Goal: Information Seeking & Learning: Check status

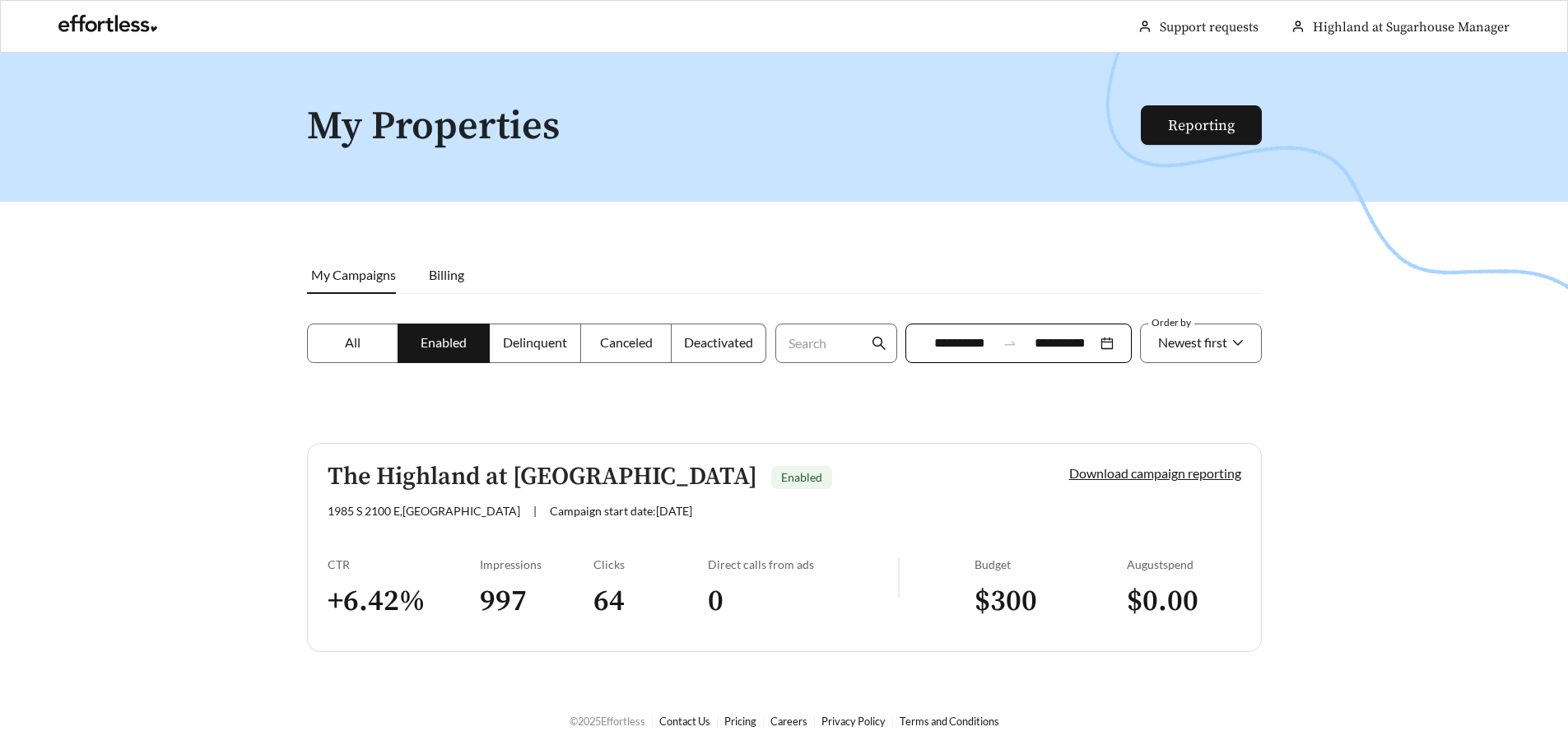
click at [618, 602] on h3 "64" at bounding box center [650, 601] width 114 height 37
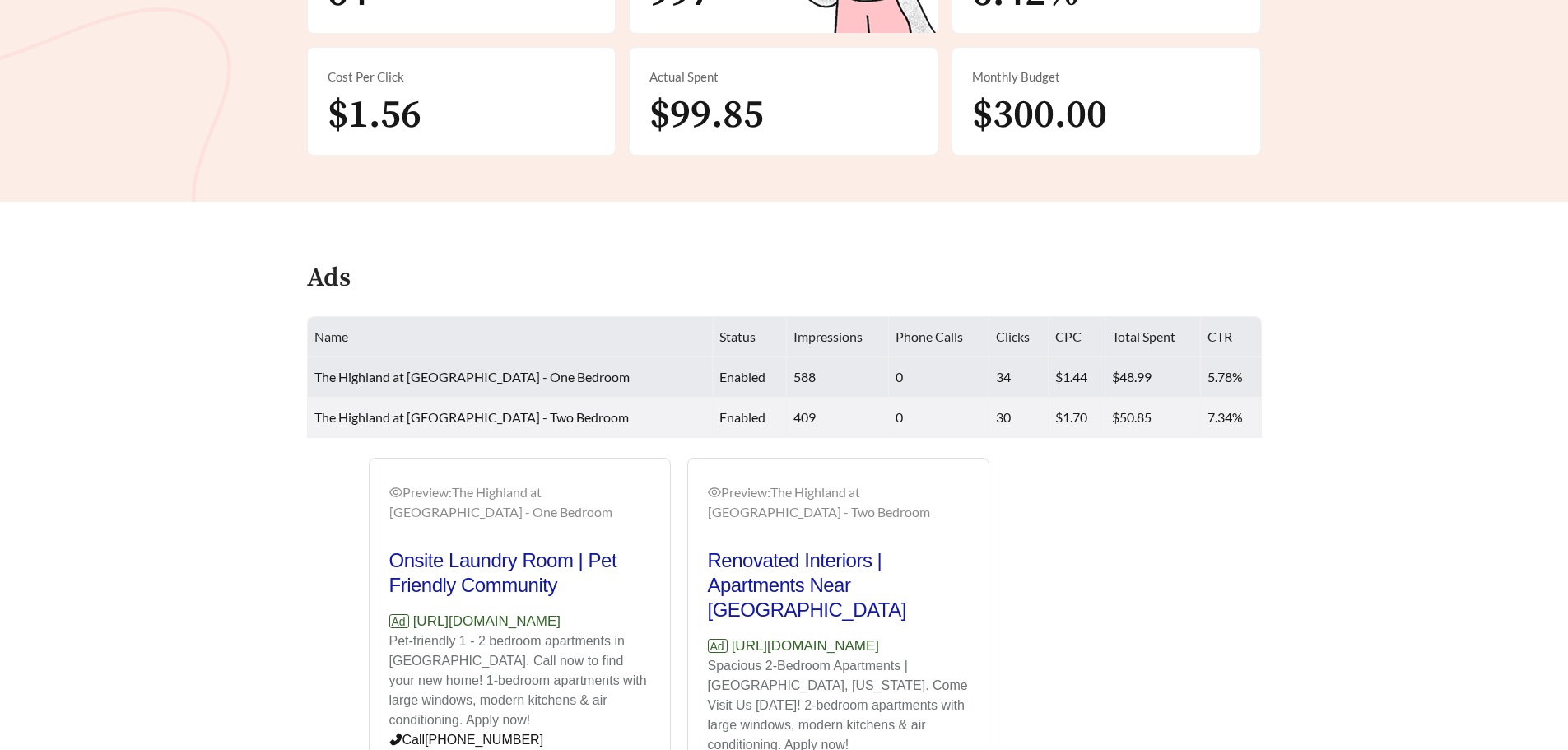
scroll to position [452, 0]
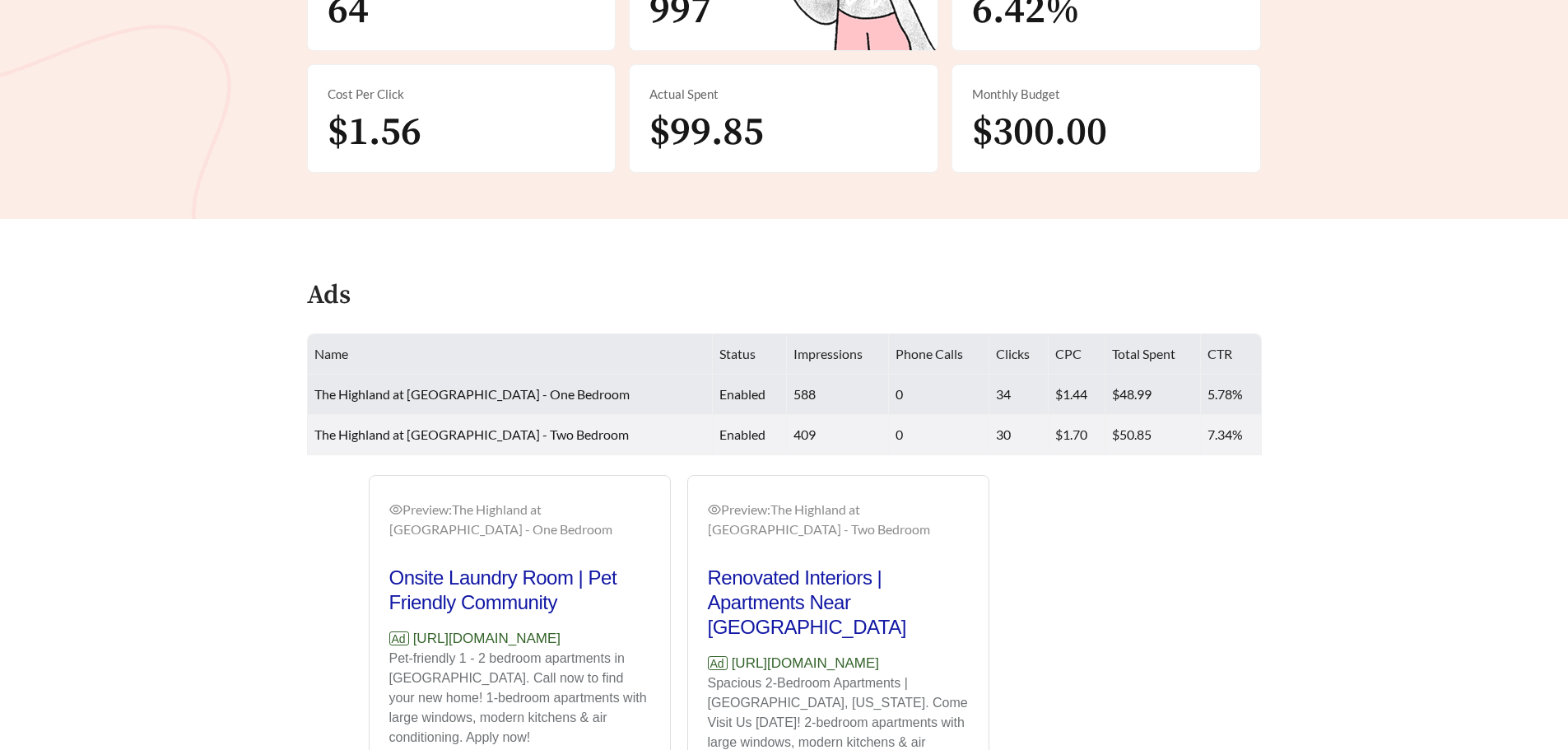
click at [787, 395] on td "588" at bounding box center [837, 395] width 102 height 41
click at [831, 395] on td "588" at bounding box center [837, 395] width 102 height 41
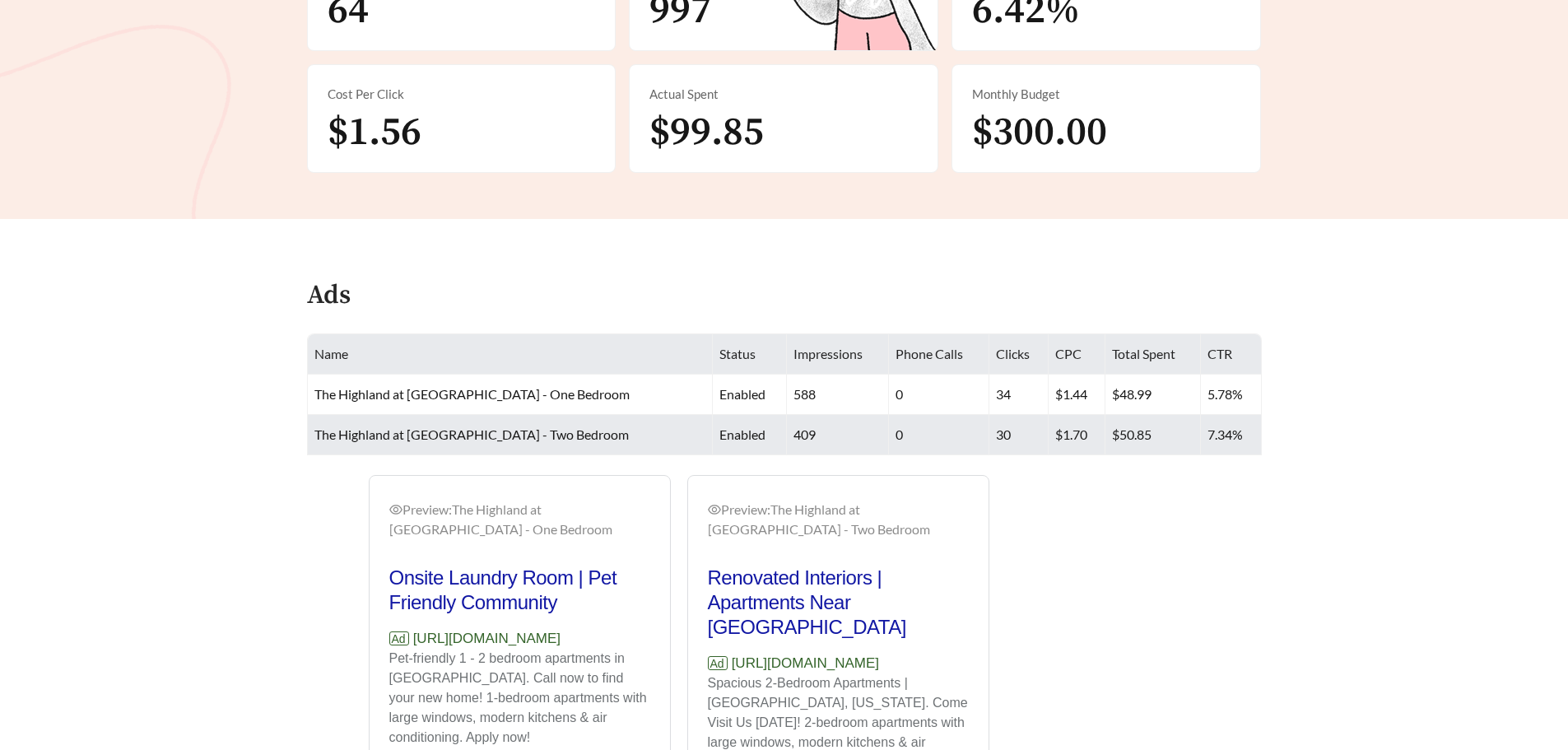
click at [890, 426] on td "0" at bounding box center [940, 435] width 101 height 41
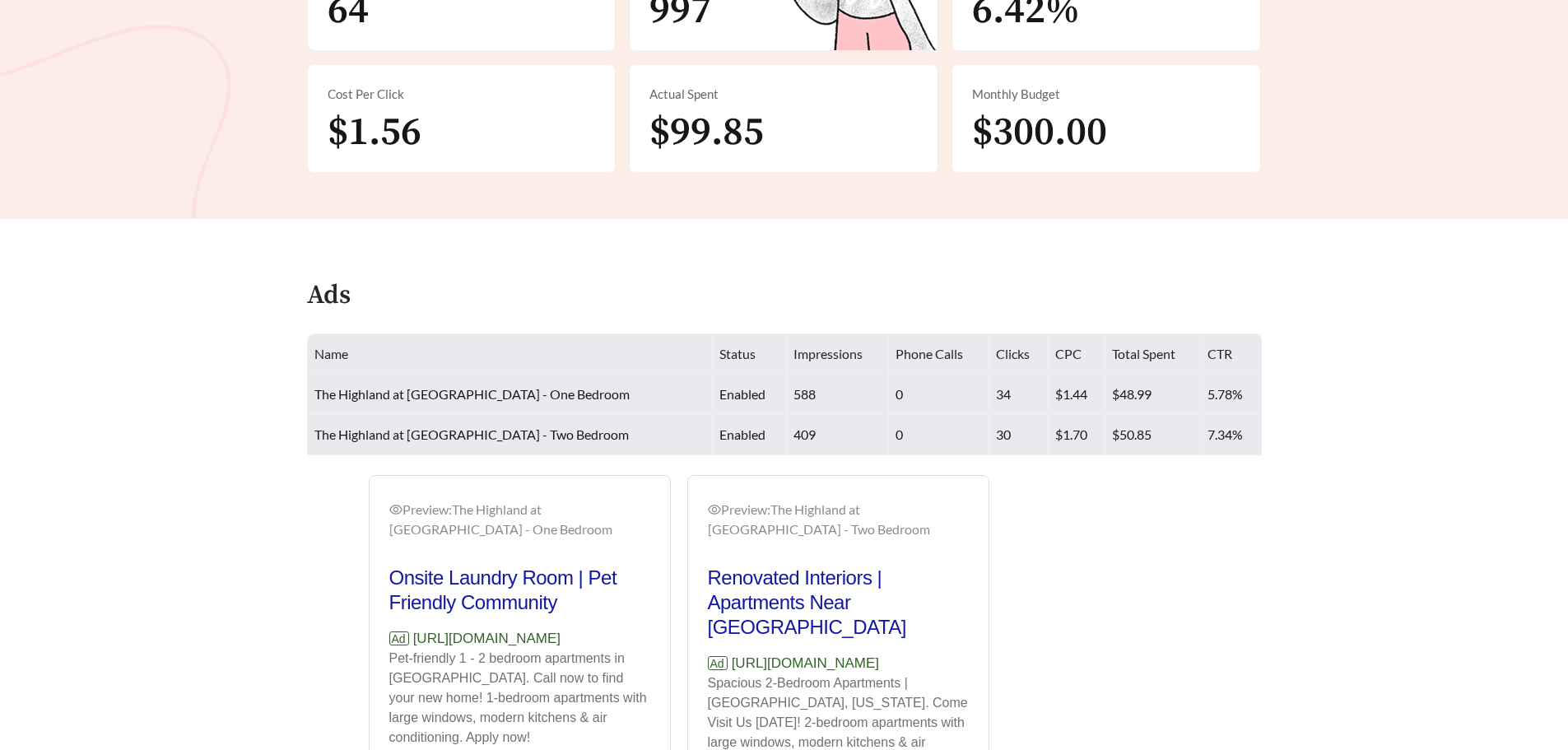
click at [1069, 418] on td "$1.70" at bounding box center [1077, 435] width 57 height 41
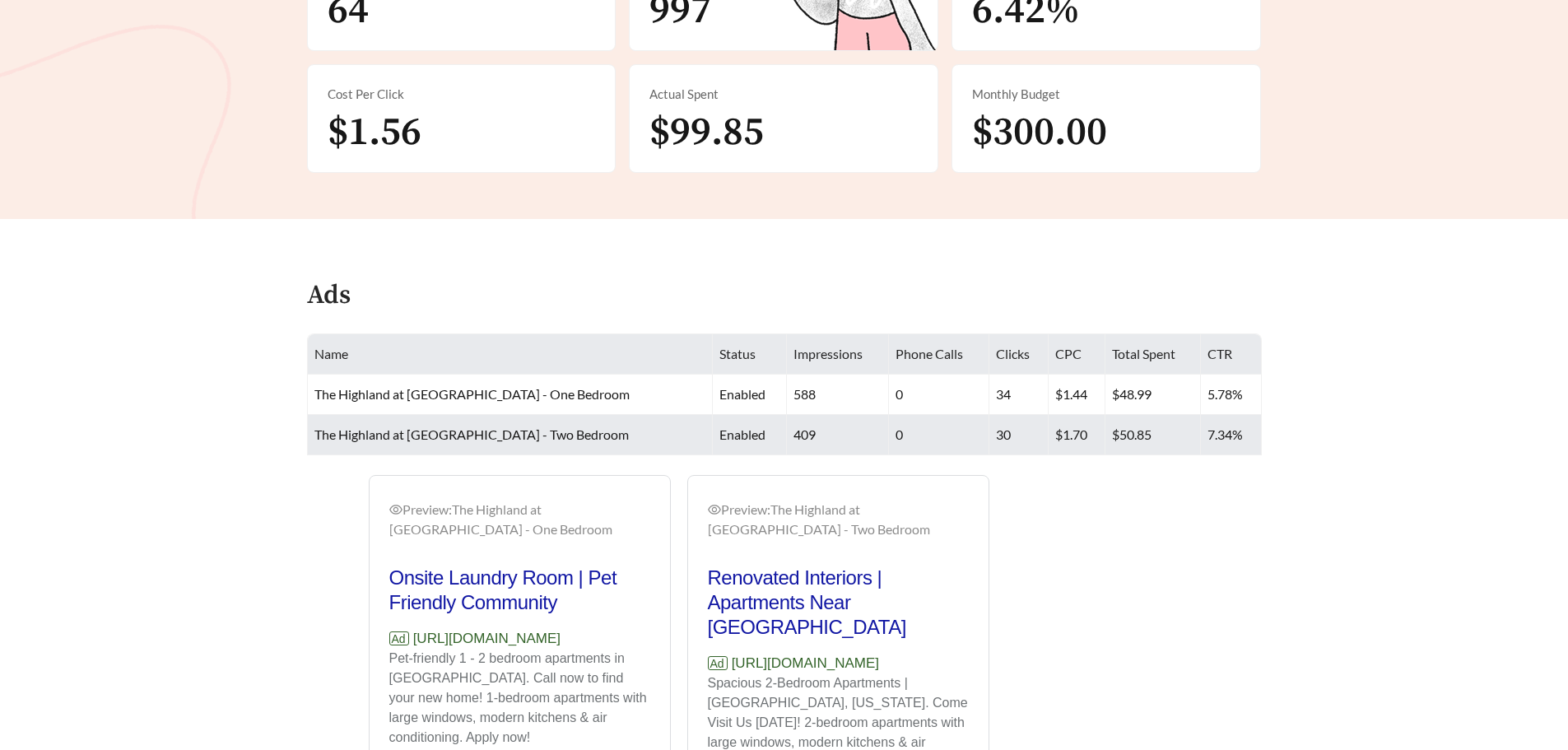
click at [1105, 454] on td "$50.85" at bounding box center [1153, 435] width 96 height 41
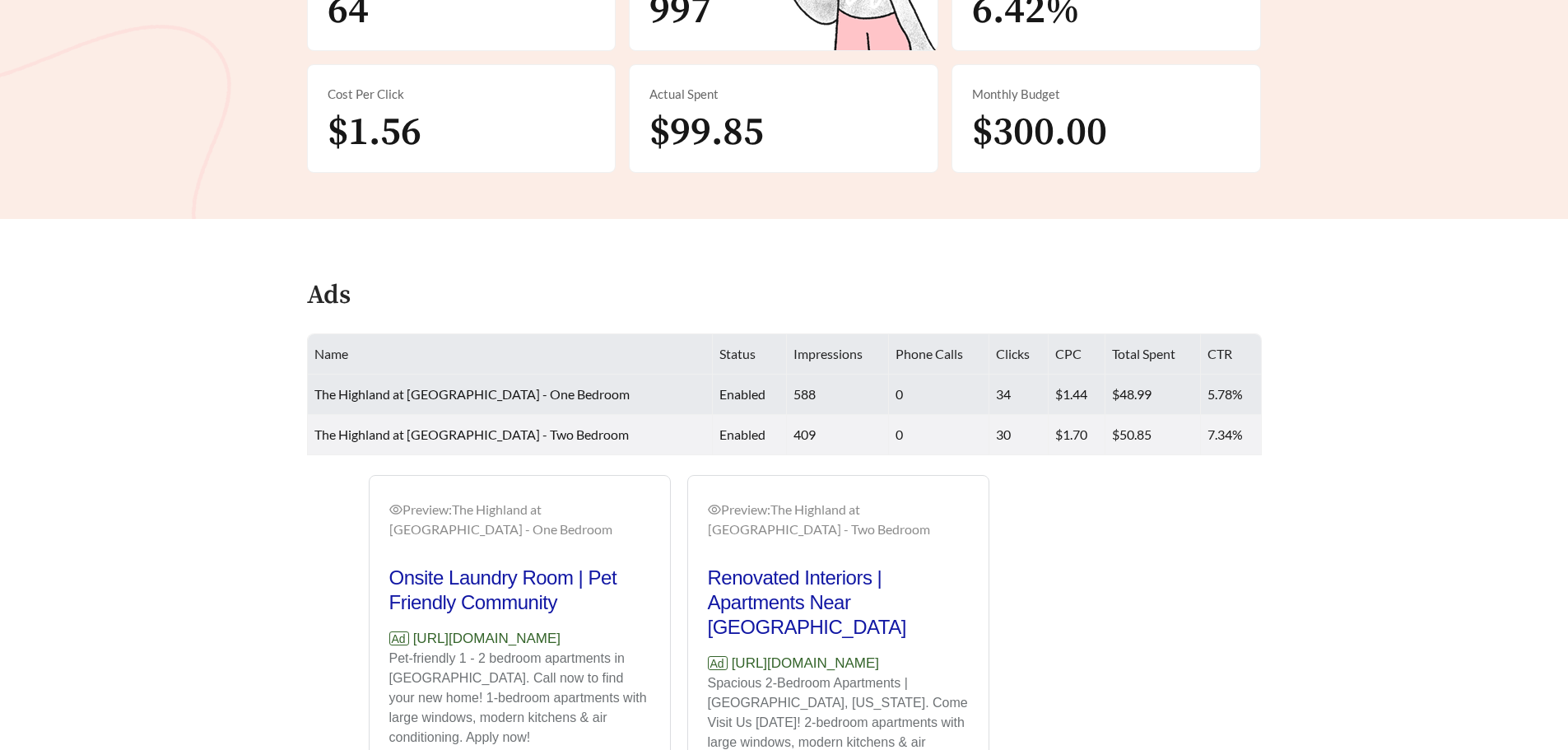
drag, startPoint x: 863, startPoint y: 386, endPoint x: 850, endPoint y: 392, distance: 14.3
click at [890, 388] on td "0" at bounding box center [940, 395] width 101 height 41
drag, startPoint x: 776, startPoint y: 392, endPoint x: 838, endPoint y: 393, distance: 62.0
click at [787, 393] on td "588" at bounding box center [837, 395] width 102 height 41
click at [900, 393] on td "0" at bounding box center [940, 395] width 101 height 41
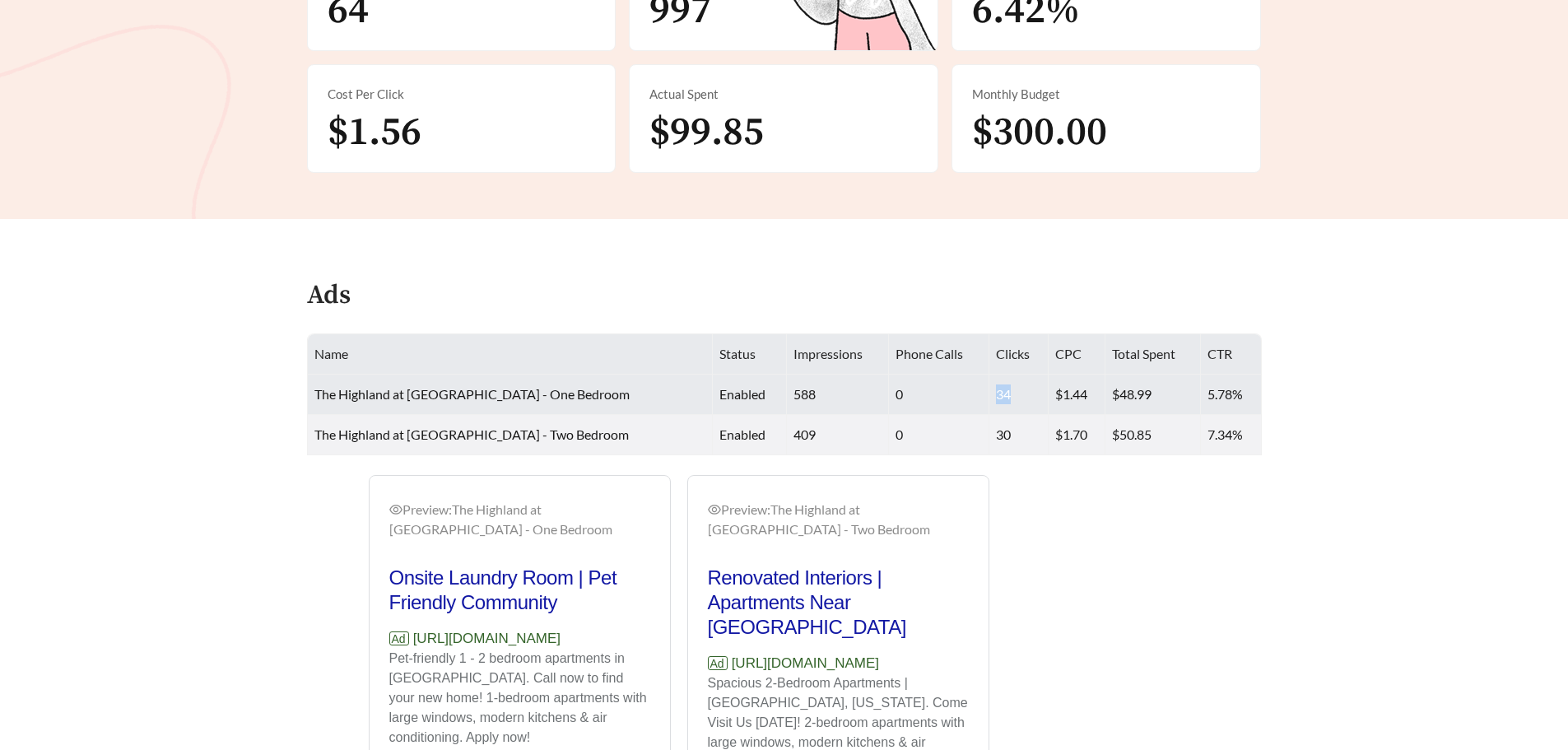
drag, startPoint x: 1000, startPoint y: 390, endPoint x: 941, endPoint y: 390, distance: 59.0
click at [941, 390] on tr "The Highland at [GEOGRAPHIC_DATA] - One Bedroom enabled 588 0 34 $1.44 $48.99 5…" at bounding box center [785, 395] width 954 height 41
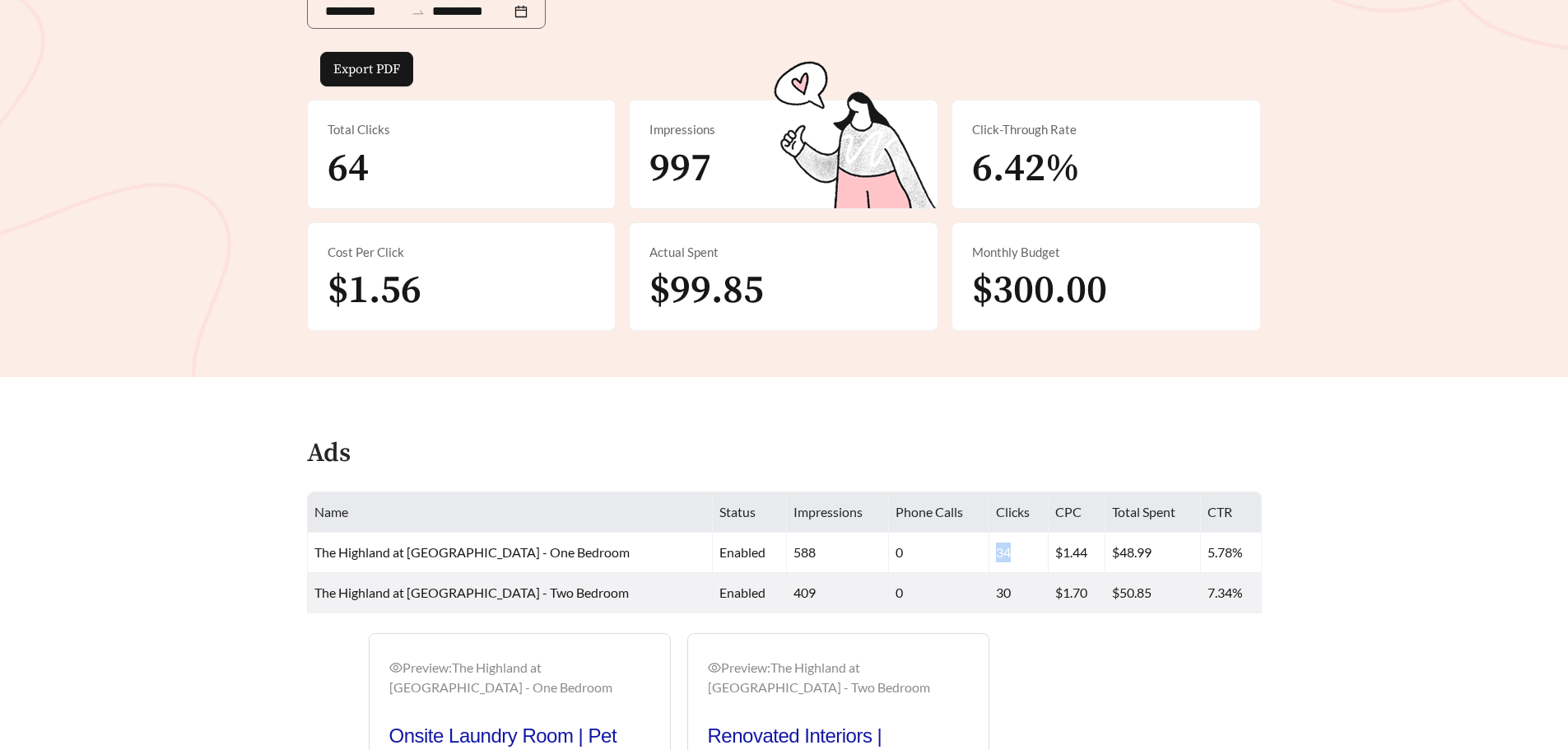
scroll to position [287, 0]
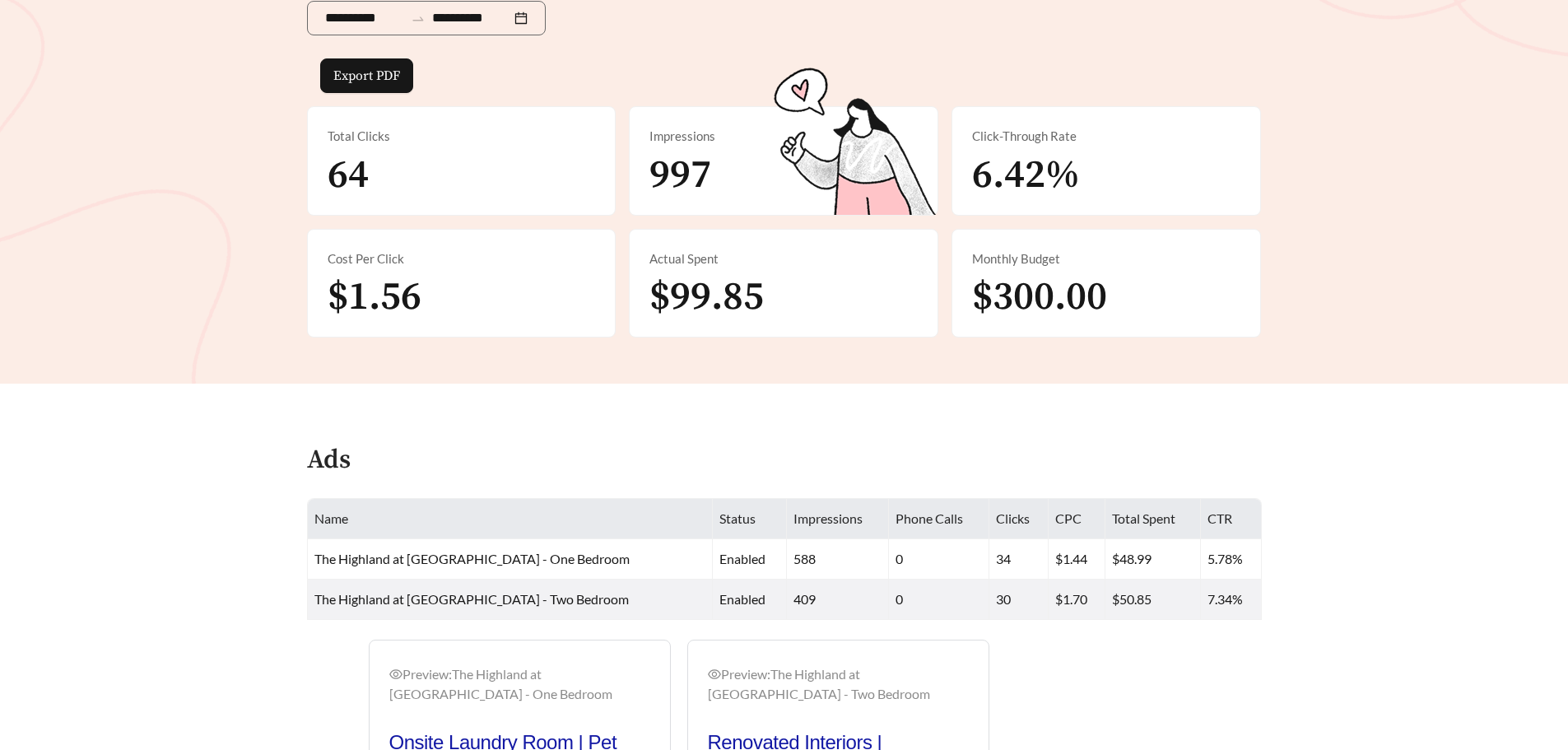
click at [1049, 162] on span "6.42%" at bounding box center [1025, 175] width 107 height 49
click at [660, 157] on span "997" at bounding box center [680, 175] width 62 height 49
click at [682, 175] on span "997" at bounding box center [680, 175] width 62 height 49
click at [744, 303] on span "$99.85" at bounding box center [707, 297] width 114 height 49
click at [394, 299] on span "$1.56" at bounding box center [374, 297] width 94 height 49
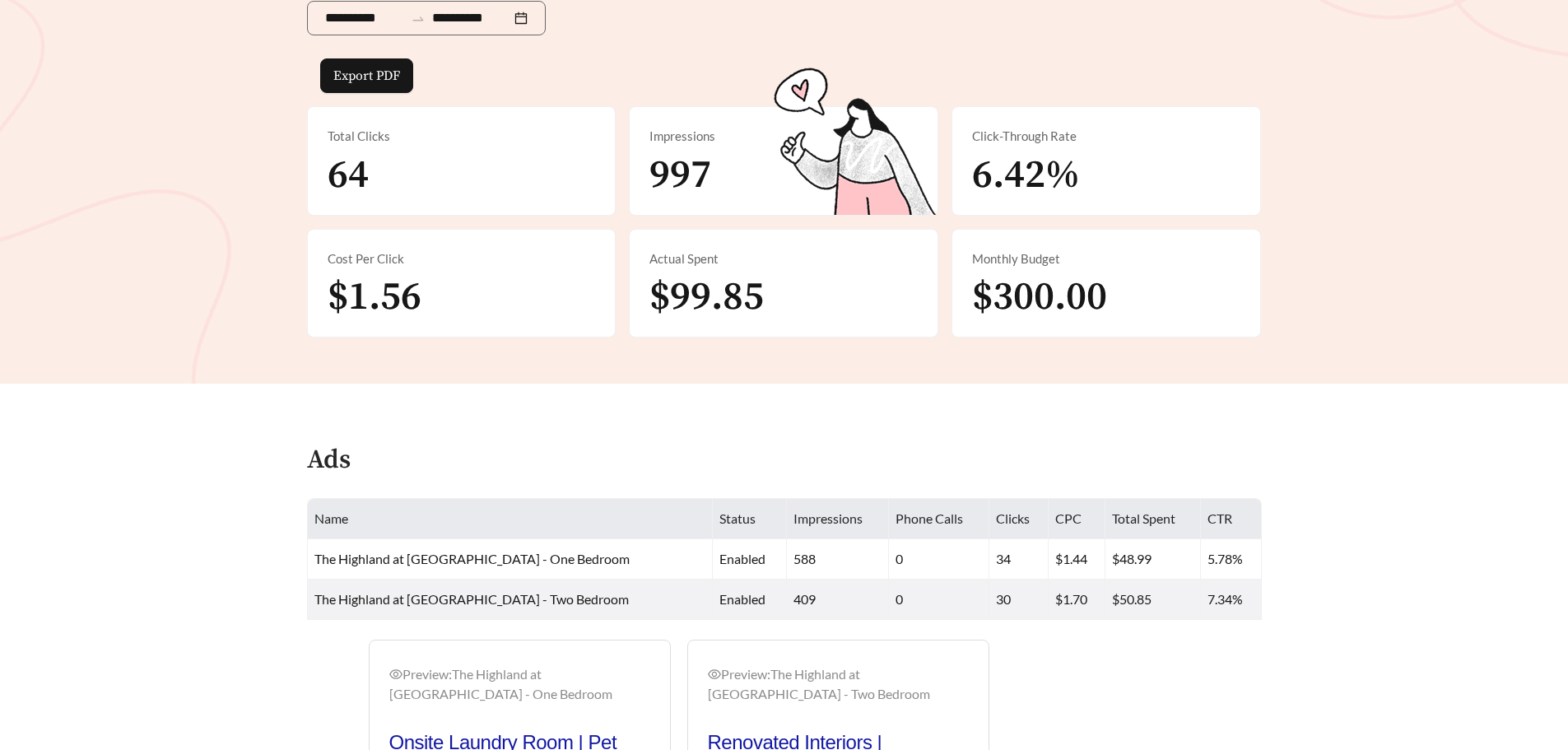
click at [359, 179] on span "64" at bounding box center [347, 175] width 42 height 49
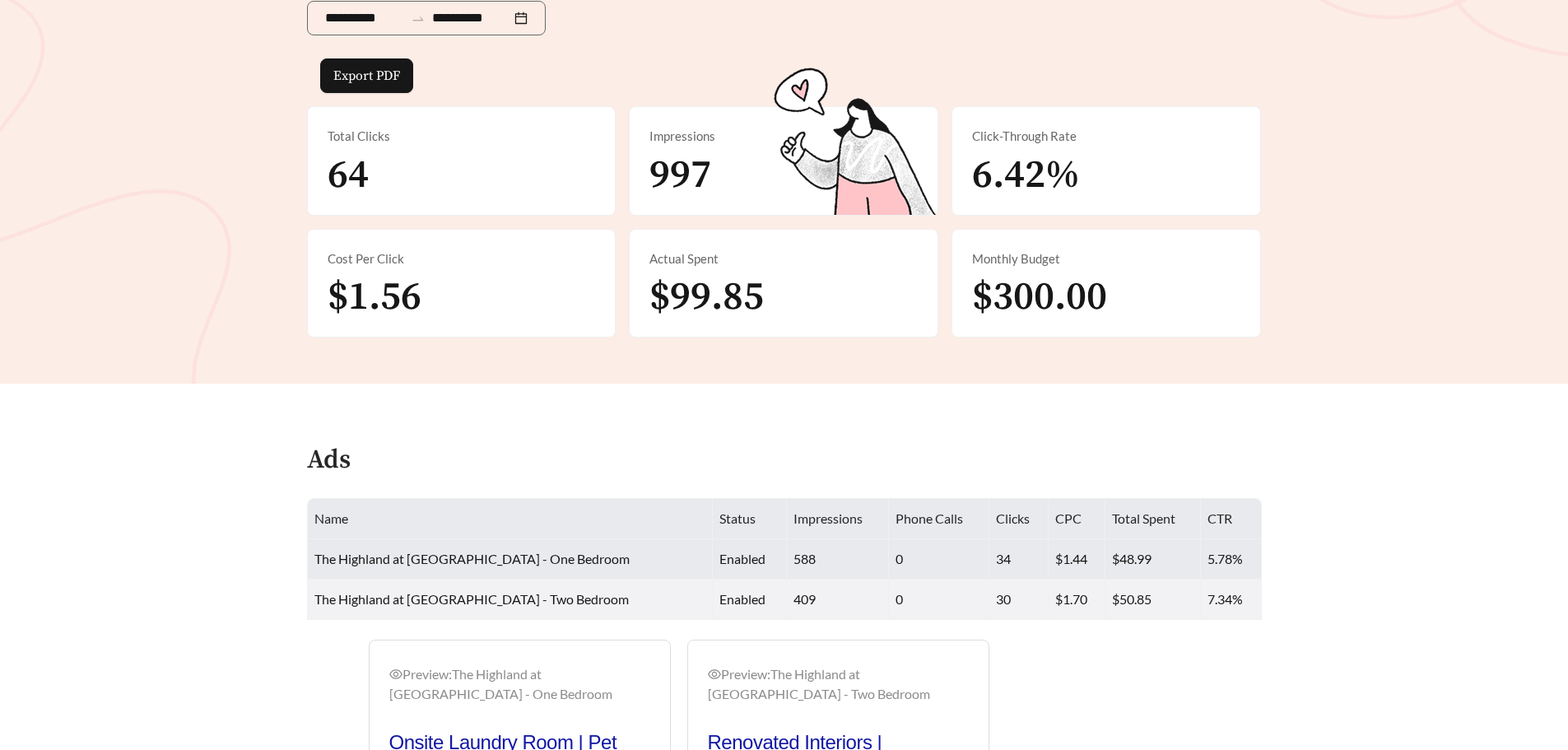
drag, startPoint x: 691, startPoint y: 558, endPoint x: 684, endPoint y: 555, distance: 7.6
click at [719, 558] on span "enabled" at bounding box center [742, 558] width 46 height 15
click at [498, 561] on span "The Highland at [GEOGRAPHIC_DATA] - One Bedroom" at bounding box center [472, 558] width 316 height 15
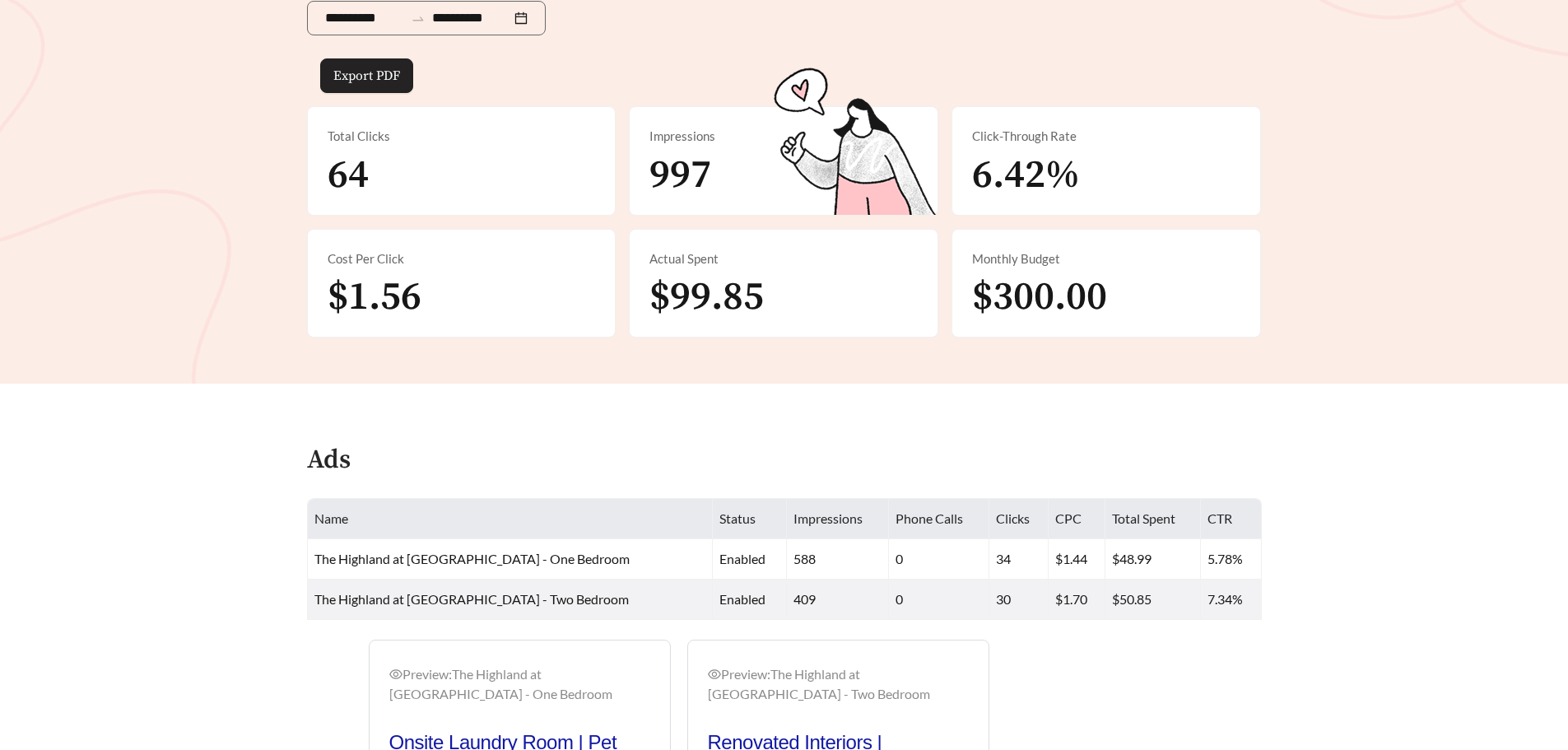
click at [377, 68] on span "Export PDF" at bounding box center [366, 75] width 67 height 19
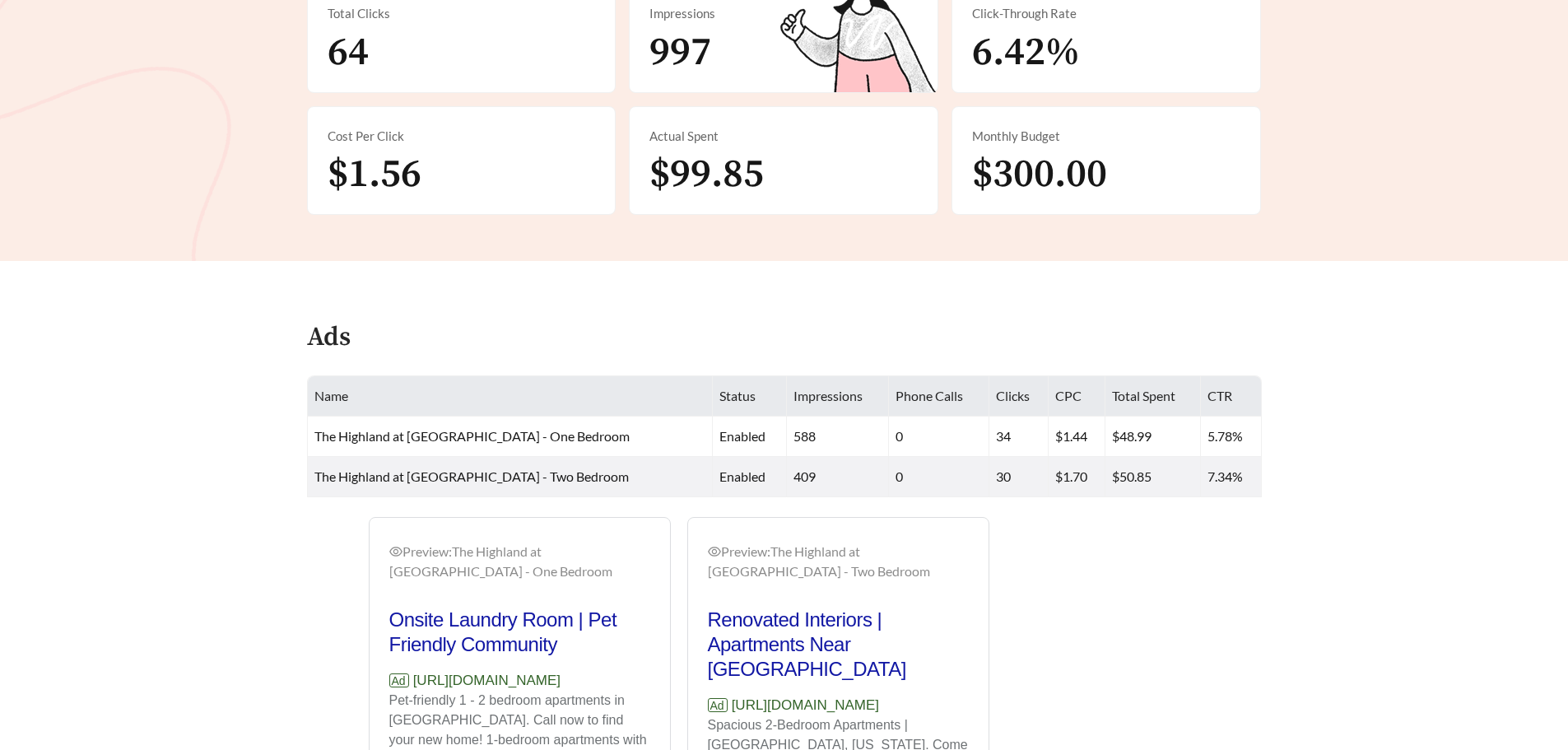
scroll to position [616, 0]
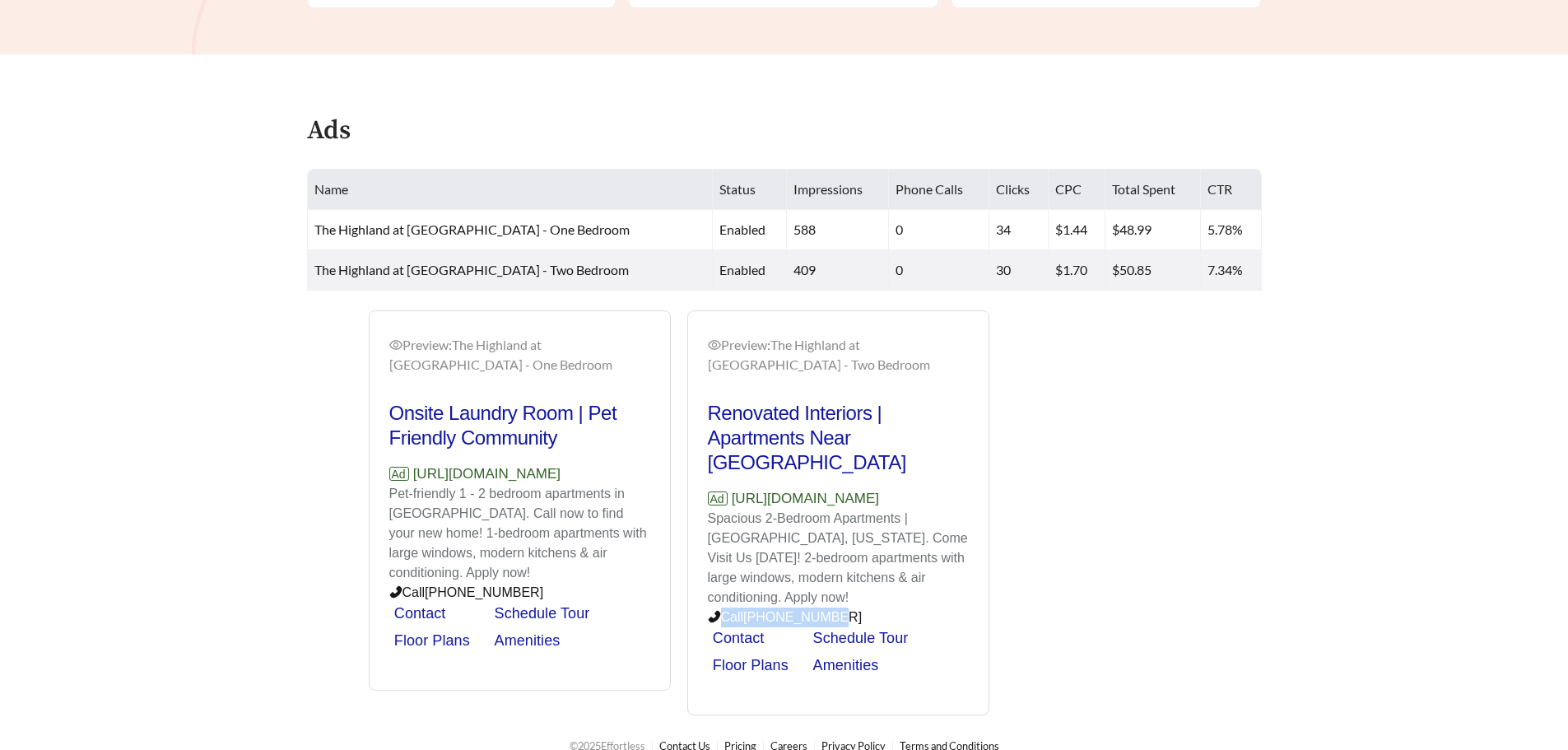
drag, startPoint x: 837, startPoint y: 570, endPoint x: 718, endPoint y: 578, distance: 119.3
click at [718, 608] on p "Call [PHONE_NUMBER]" at bounding box center [838, 617] width 261 height 19
click at [747, 630] on link "Contact" at bounding box center [739, 638] width 52 height 16
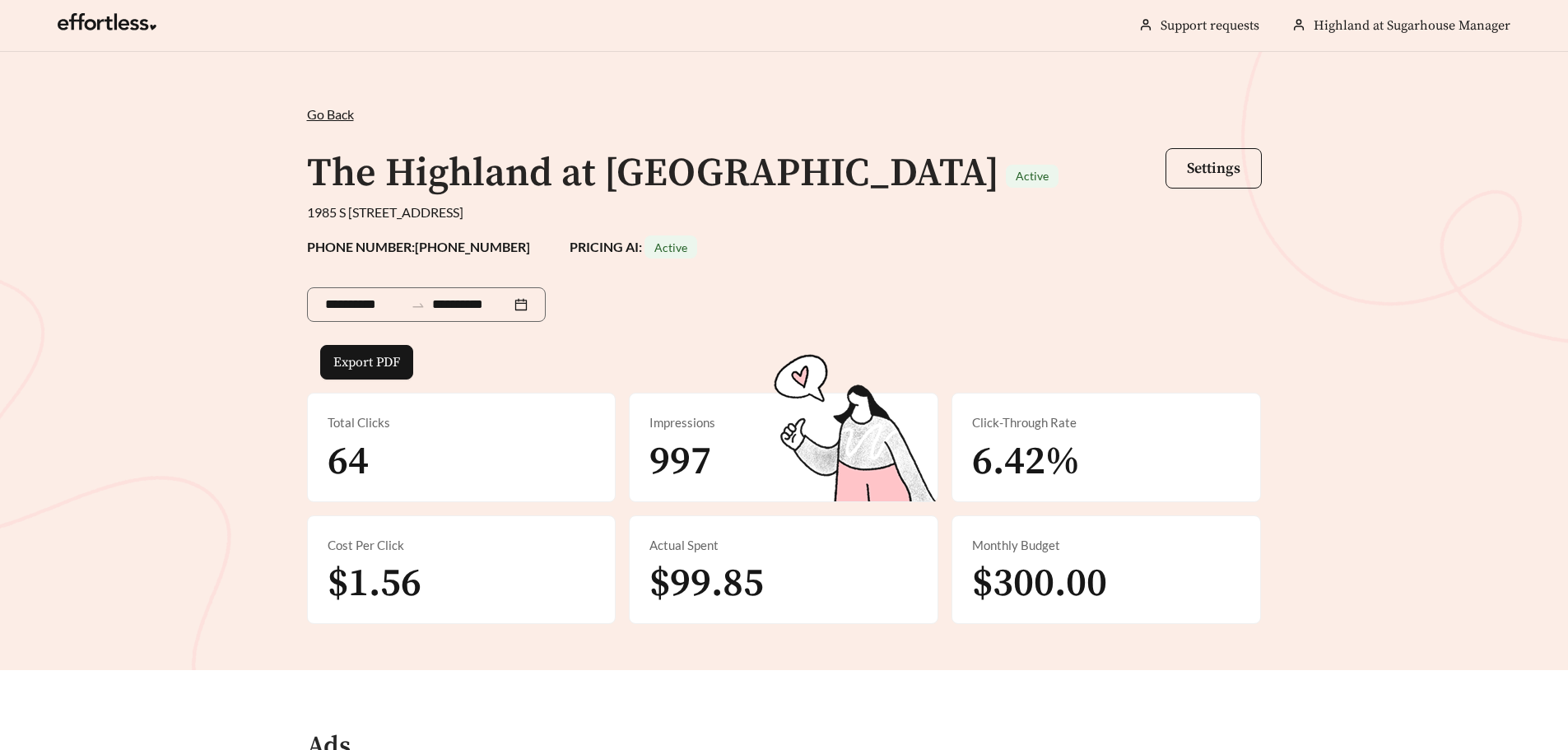
scroll to position [0, 0]
click at [1189, 30] on link "Support requests" at bounding box center [1210, 26] width 99 height 16
click at [1237, 28] on link "Support requests" at bounding box center [1210, 26] width 99 height 16
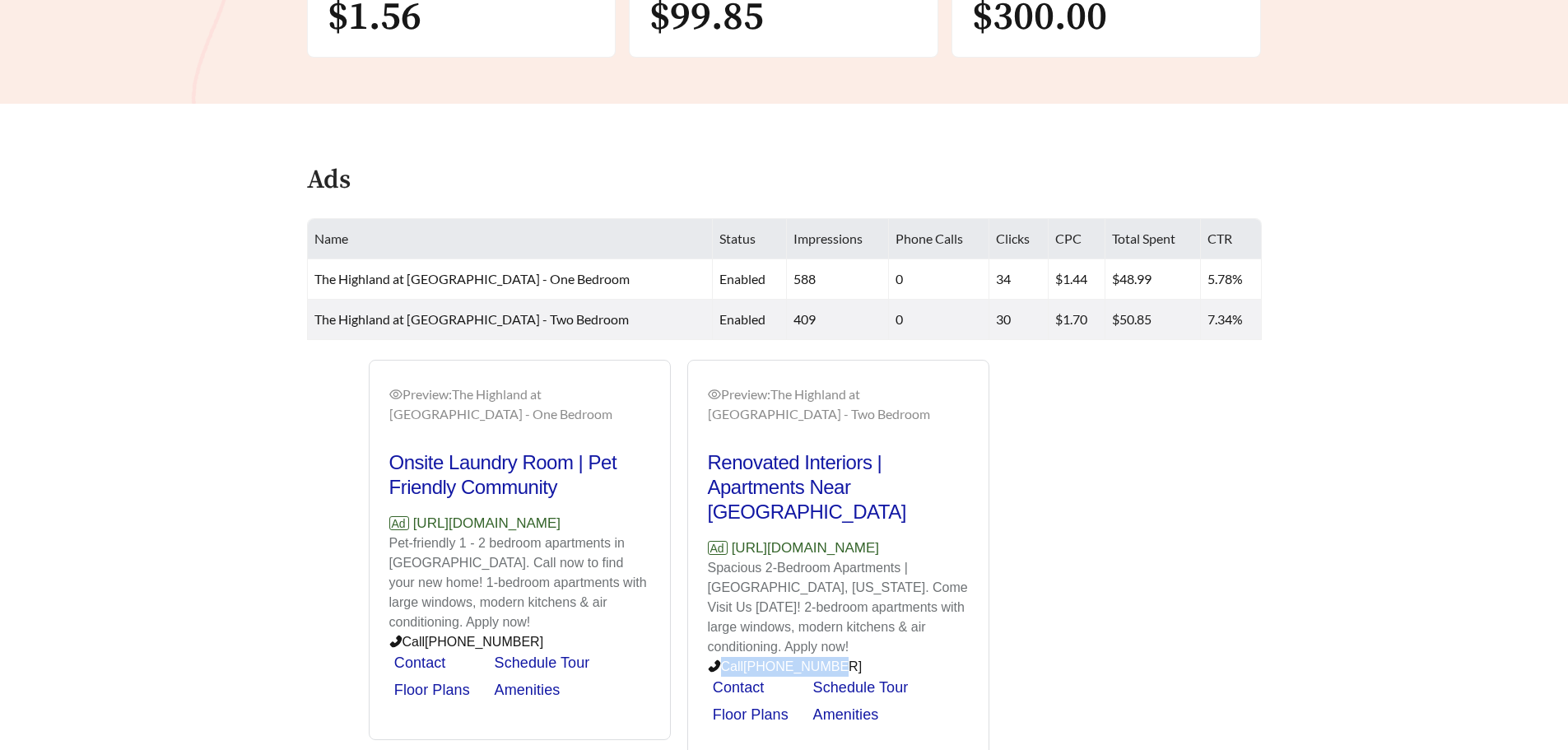
scroll to position [616, 0]
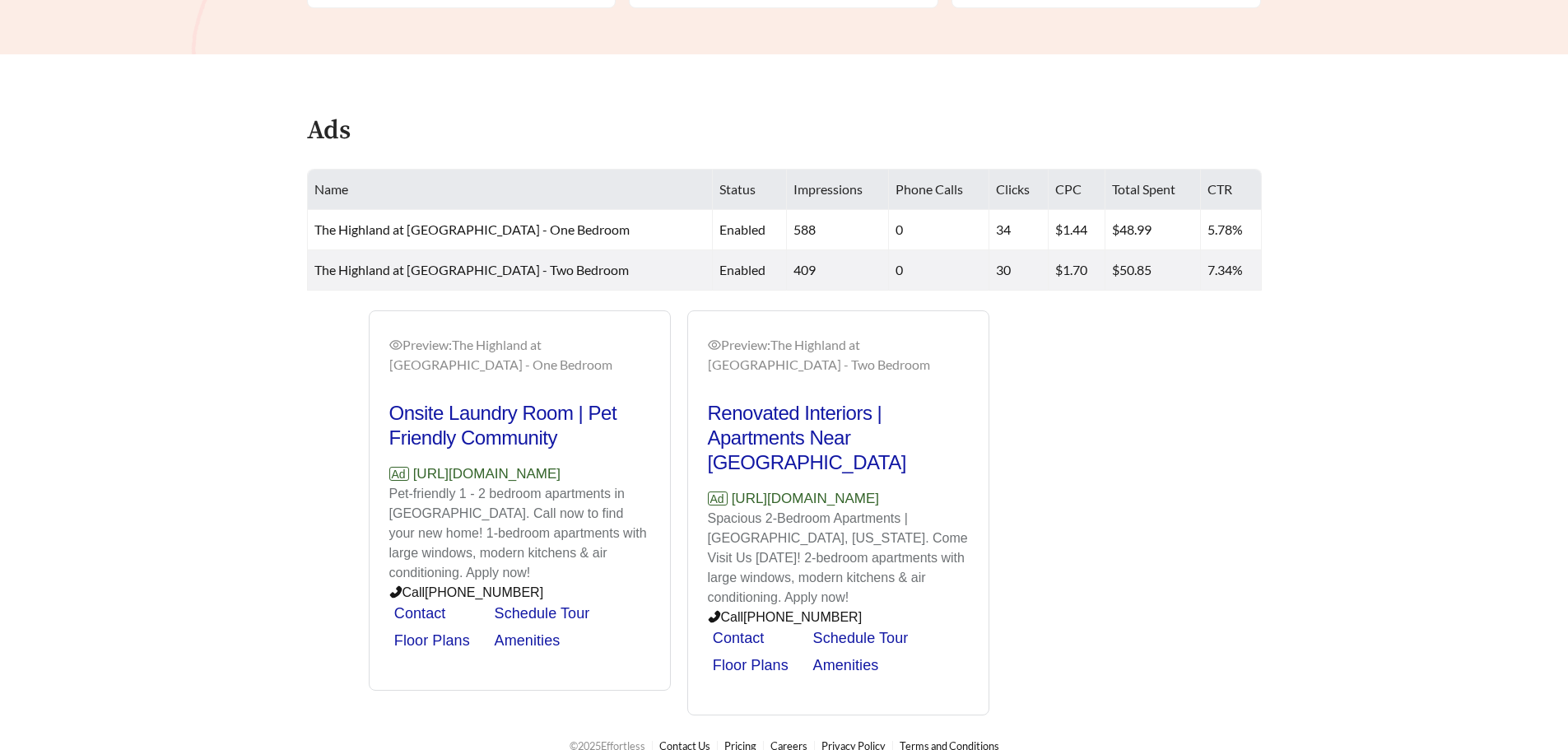
click at [1181, 522] on div "Preview: The Highland at [GEOGRAPHIC_DATA] - One Bedroom Onsite Laundry Room | …" at bounding box center [784, 513] width 988 height 405
click at [396, 345] on icon "eye" at bounding box center [396, 345] width 14 height 14
click at [478, 345] on div "Preview: The Highland at [GEOGRAPHIC_DATA] - One Bedroom" at bounding box center [520, 354] width 261 height 40
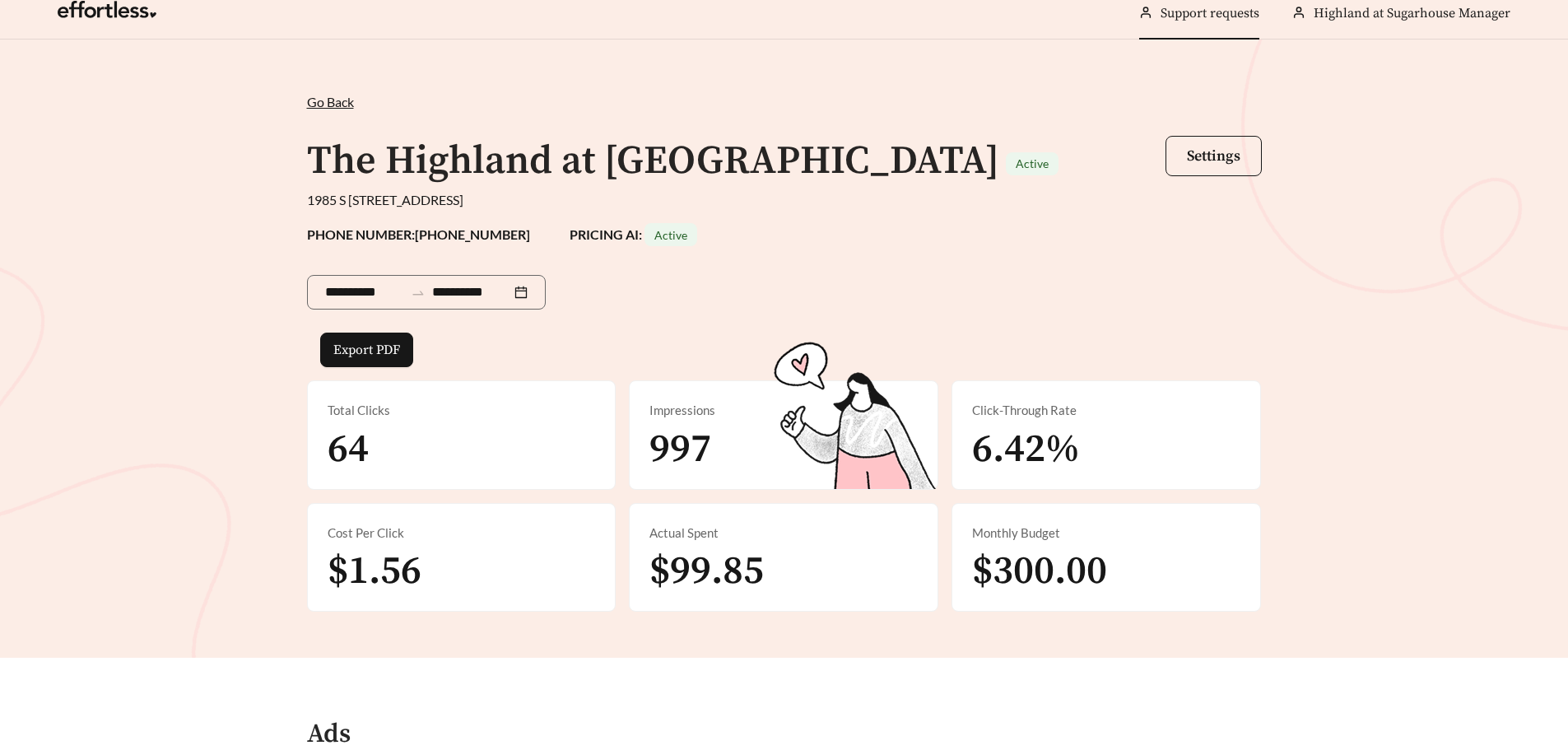
scroll to position [0, 0]
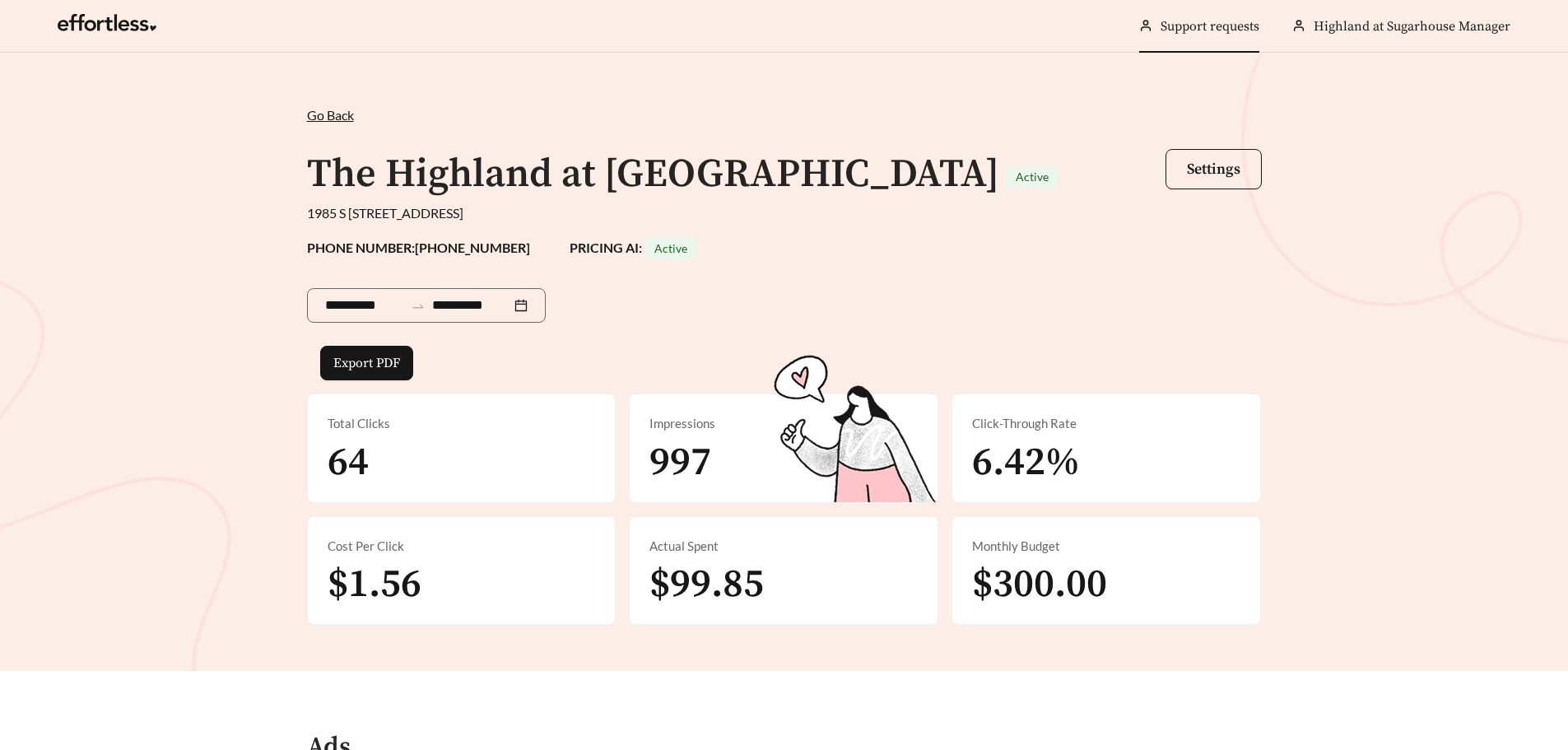
drag, startPoint x: 642, startPoint y: 255, endPoint x: 621, endPoint y: 275, distance: 29.0
click at [645, 255] on span "Active" at bounding box center [671, 248] width 52 height 23
click at [1043, 466] on span "6.42%" at bounding box center [1025, 462] width 107 height 49
click at [724, 597] on span "$99.85" at bounding box center [707, 584] width 114 height 49
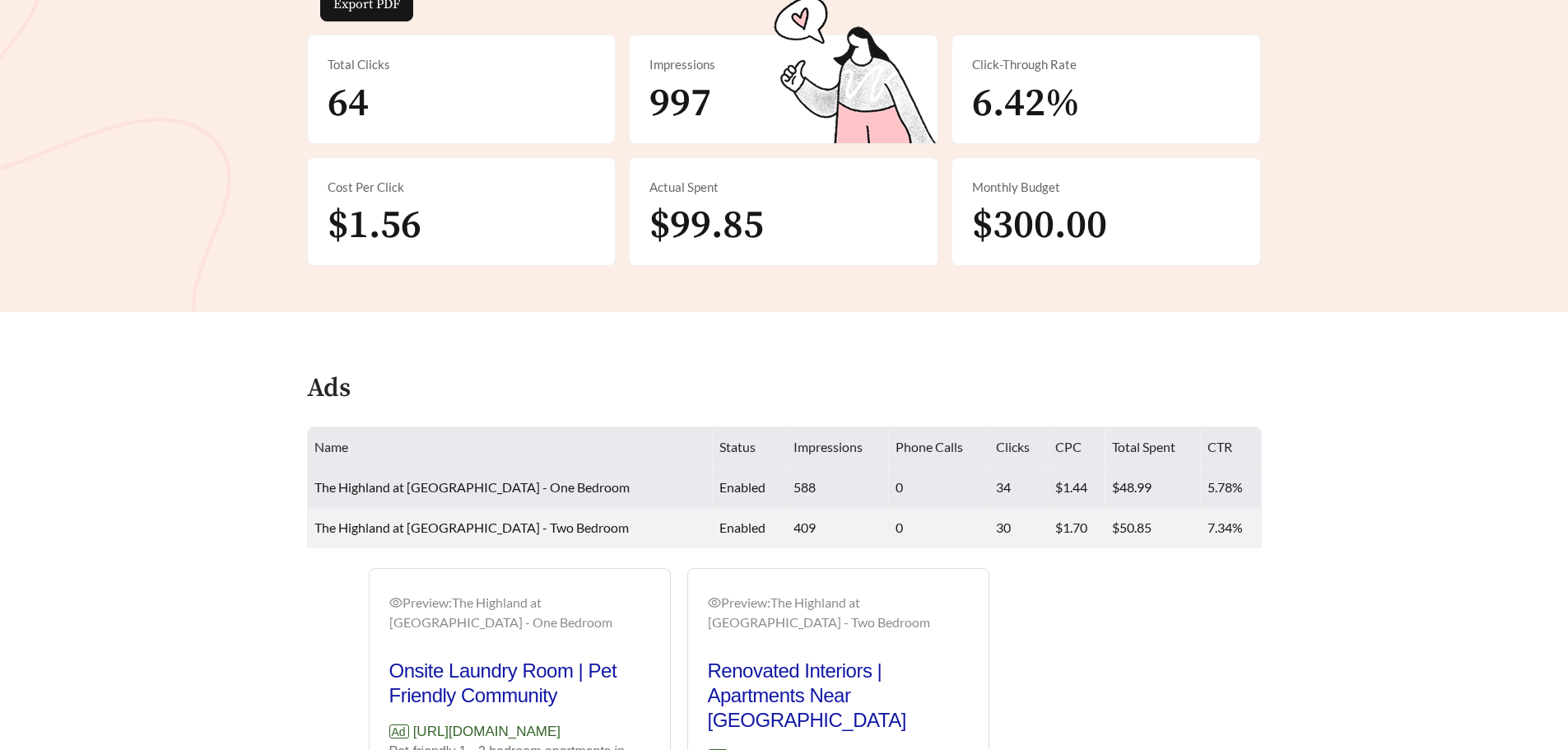
scroll to position [411, 0]
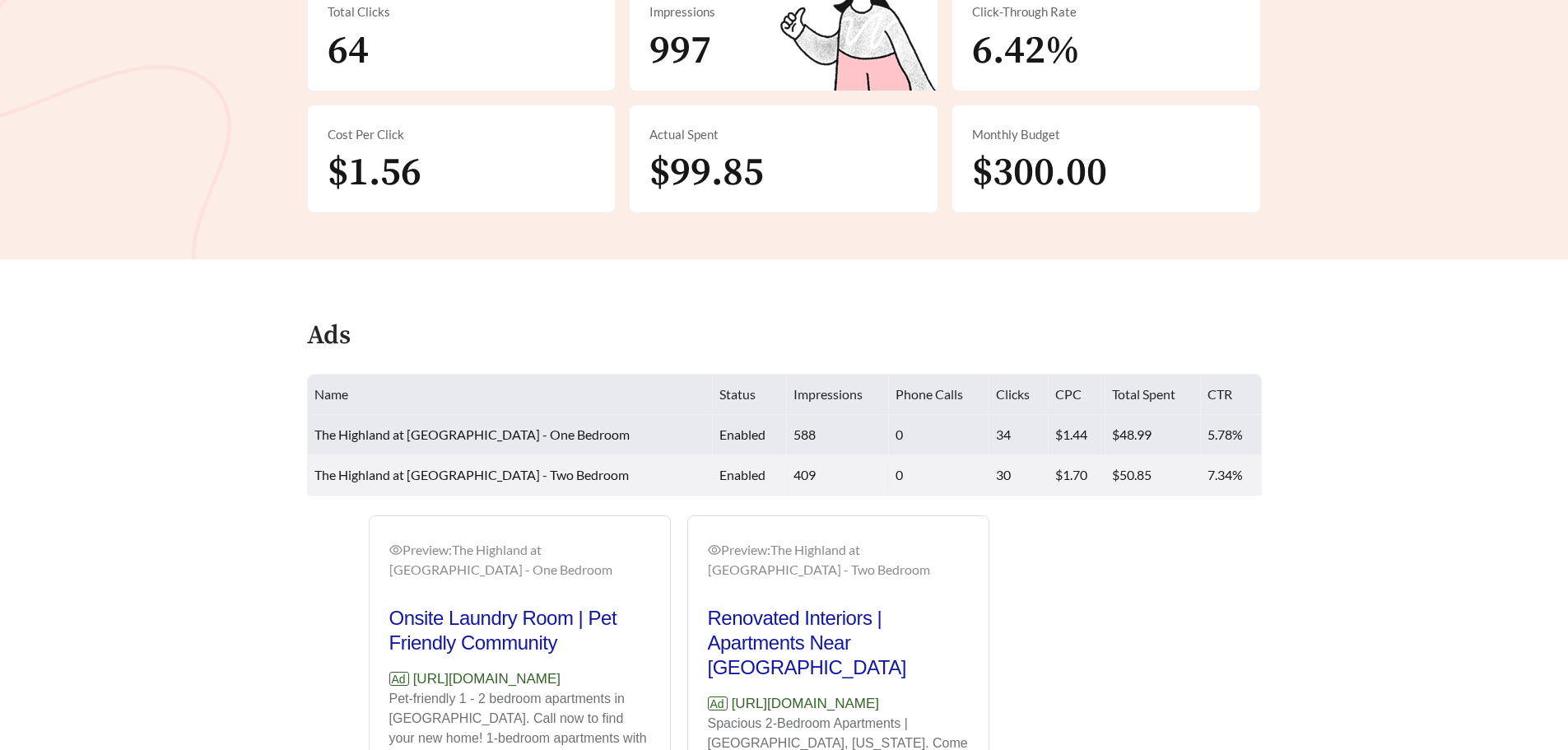
click at [890, 443] on td "0" at bounding box center [940, 435] width 101 height 41
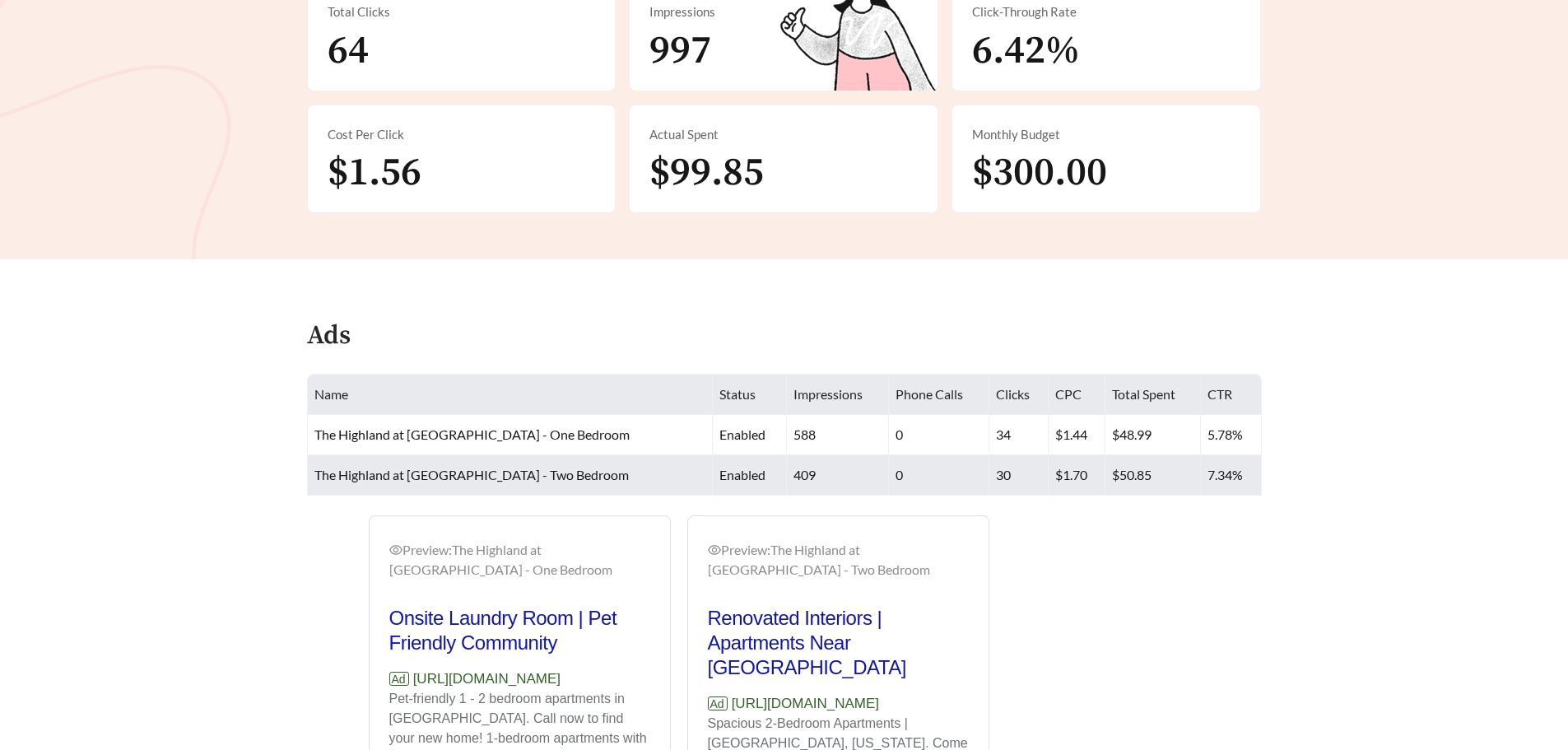
click at [890, 483] on td "0" at bounding box center [940, 475] width 101 height 41
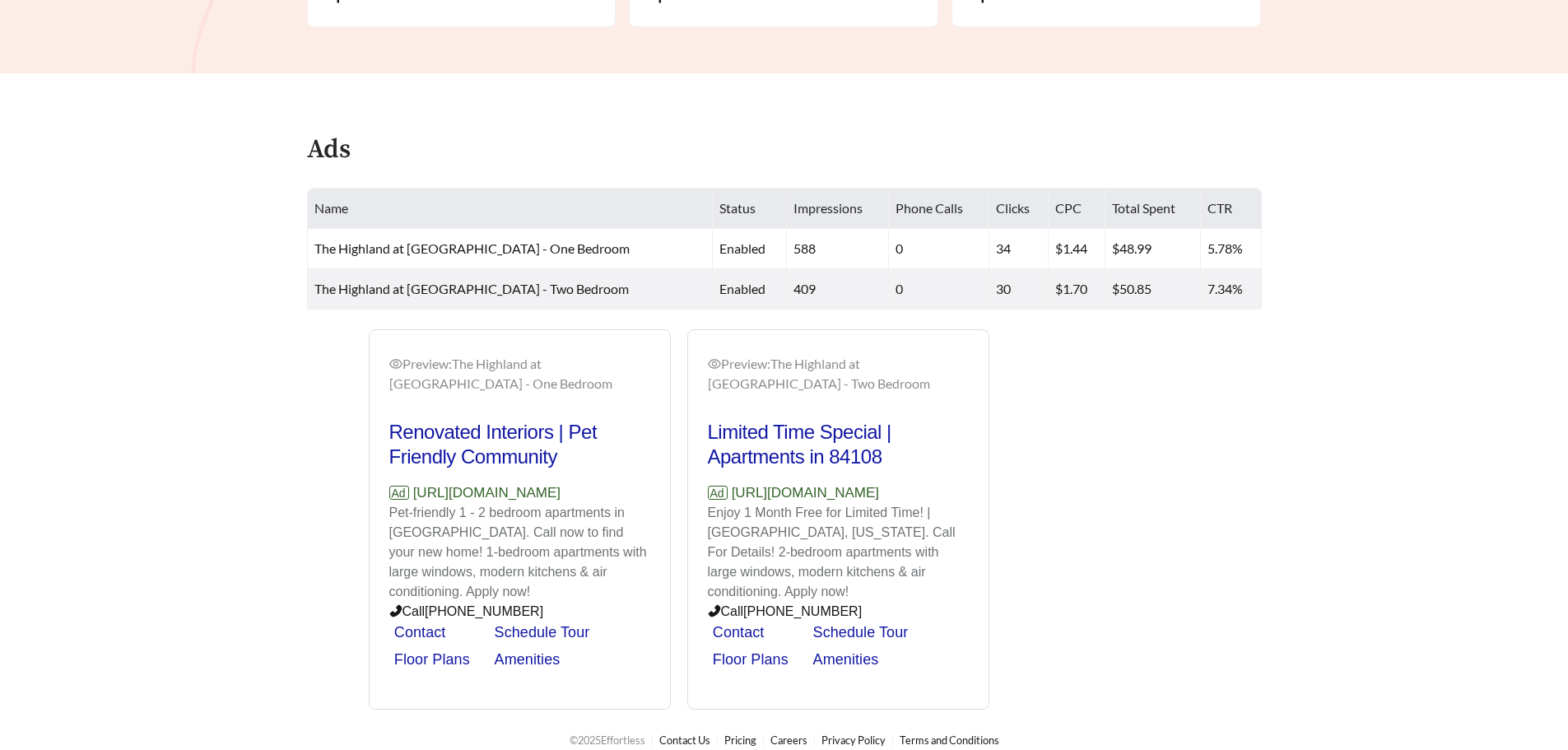
scroll to position [616, 0]
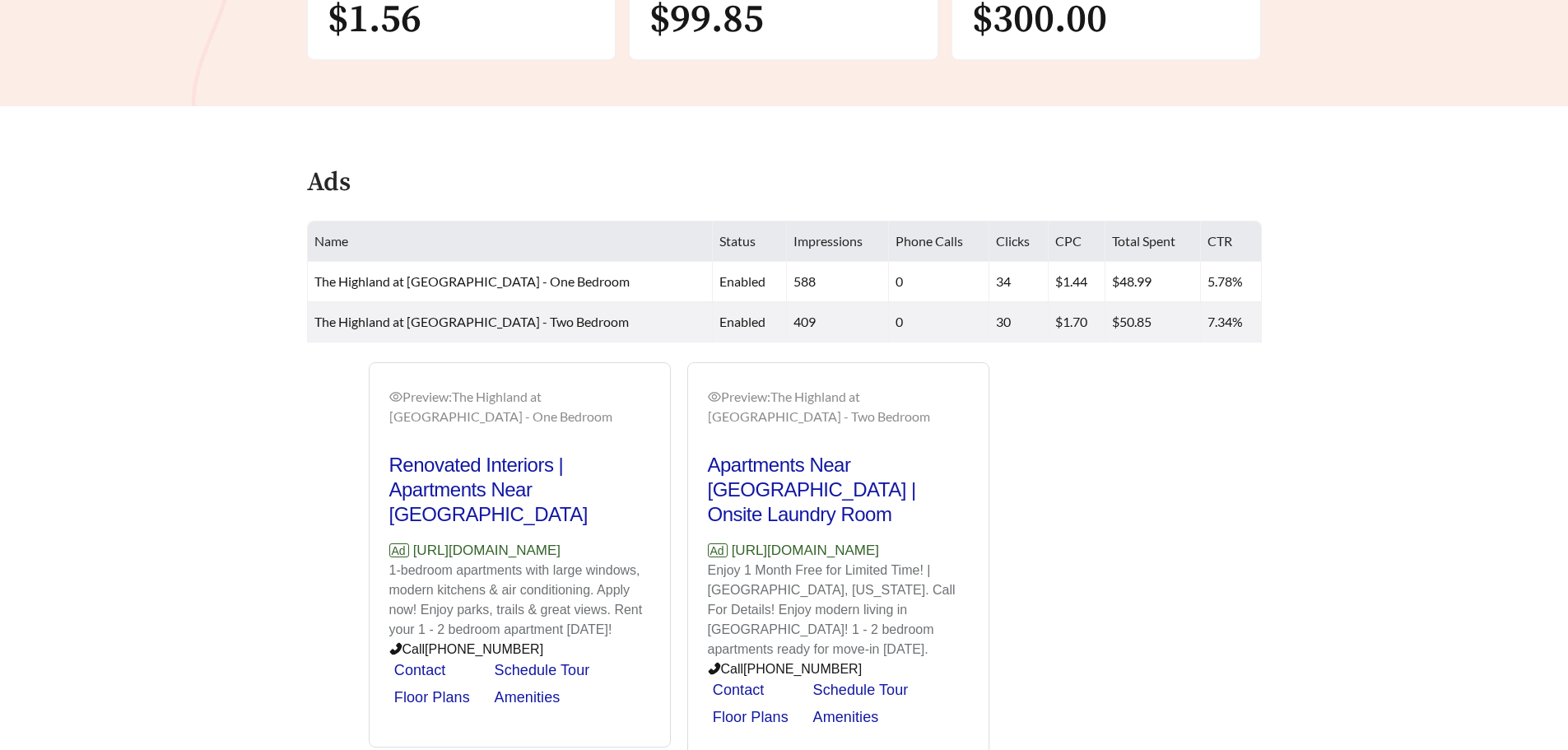
scroll to position [616, 0]
